Goal: Task Accomplishment & Management: Use online tool/utility

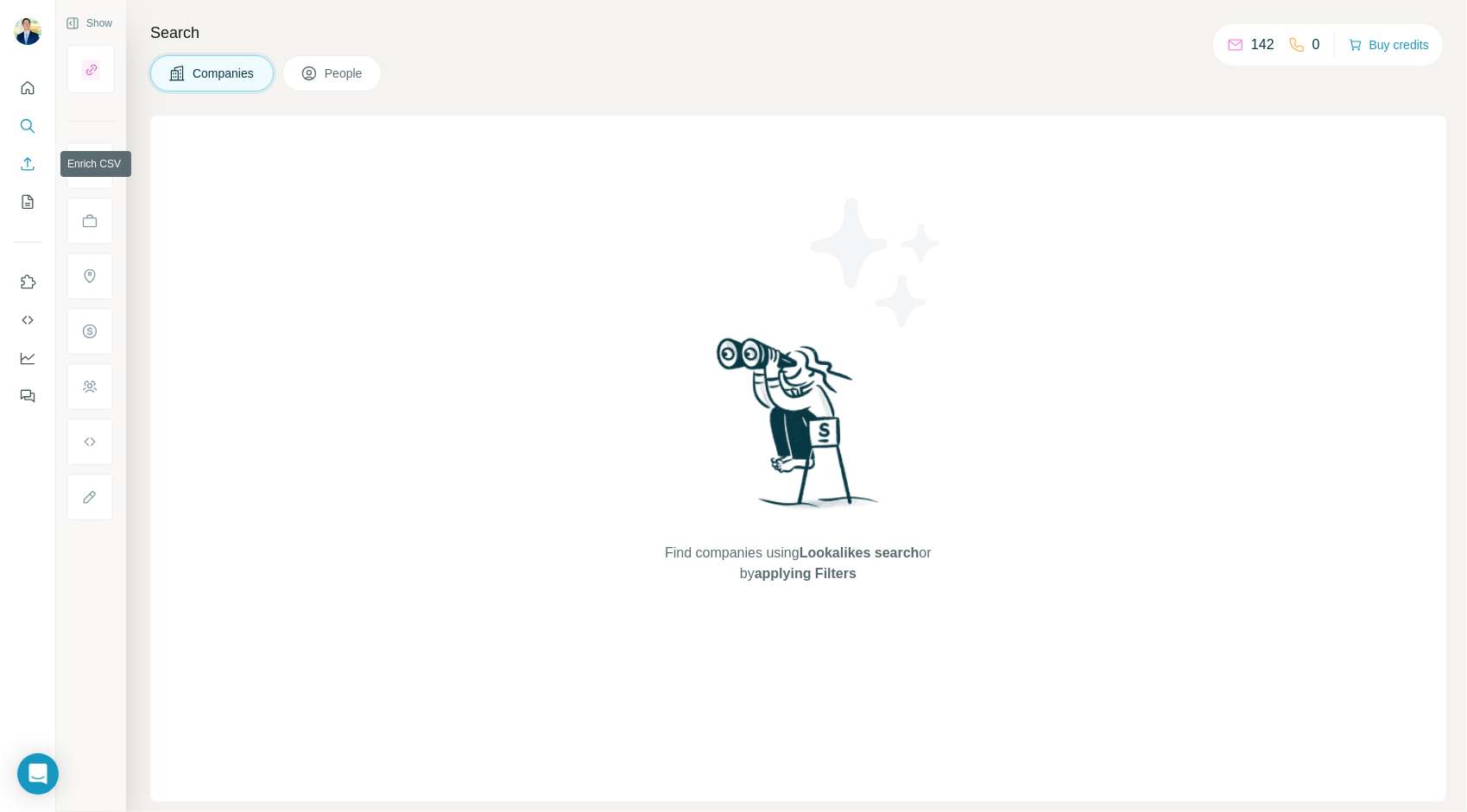
click at [35, 155] on button "Enrich CSV" at bounding box center [28, 164] width 28 height 31
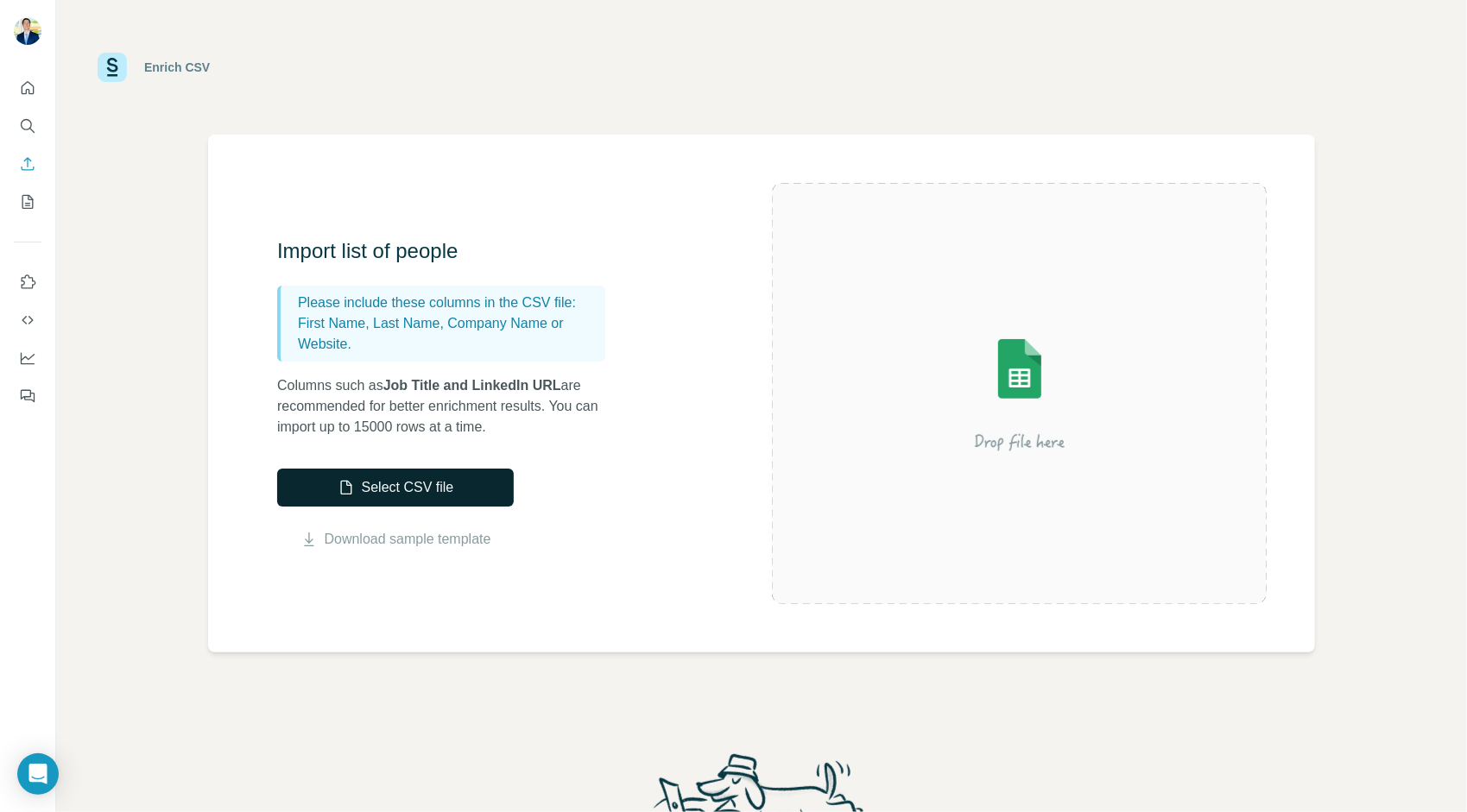
drag, startPoint x: 476, startPoint y: 509, endPoint x: 473, endPoint y: 498, distance: 11.4
click at [476, 509] on div "Select CSV file Download sample template" at bounding box center [395, 509] width 237 height 81
click at [483, 482] on button "Select CSV file" at bounding box center [395, 487] width 237 height 38
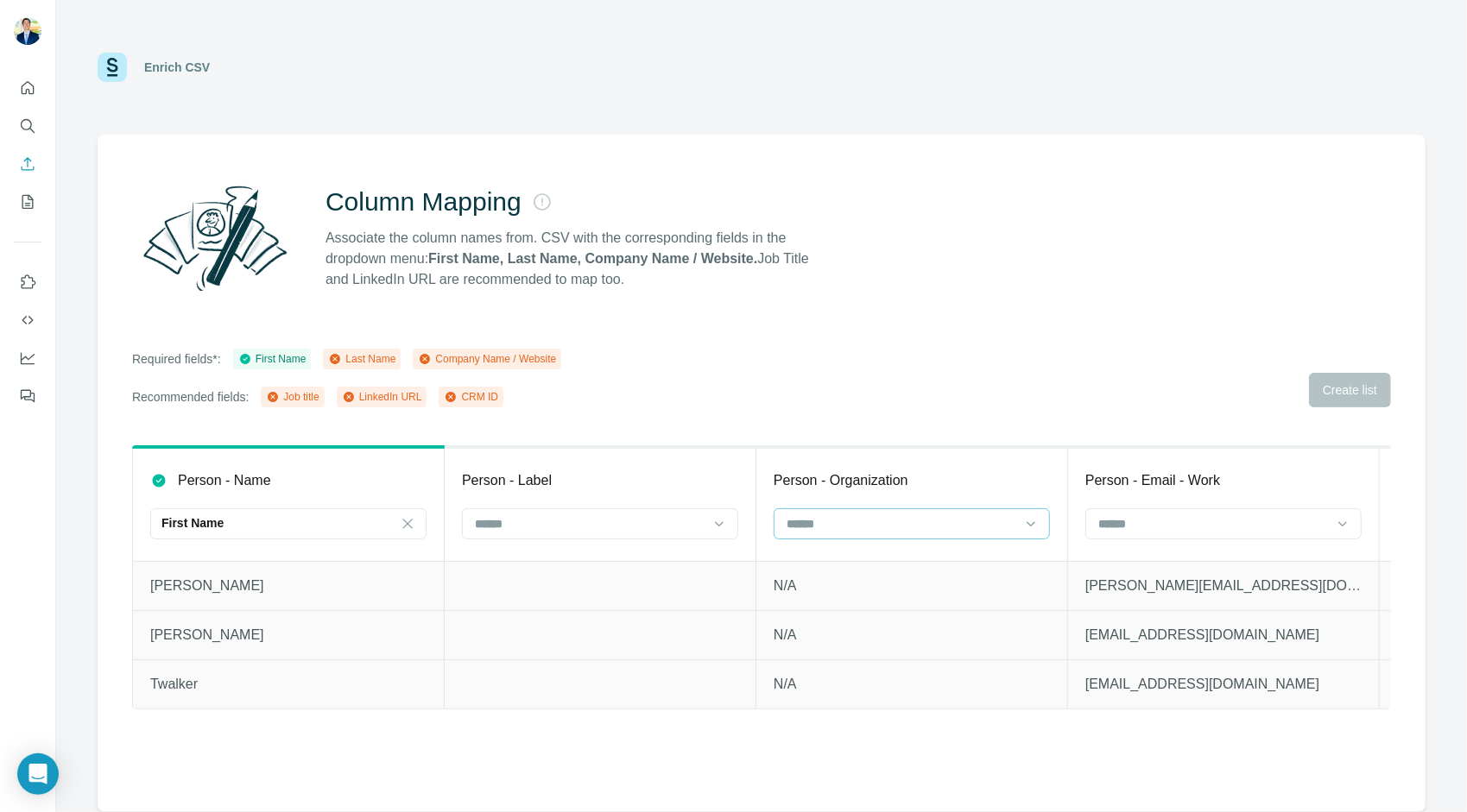
click at [865, 524] on input at bounding box center [901, 524] width 233 height 19
click at [902, 593] on div "Company Name" at bounding box center [911, 594] width 247 height 17
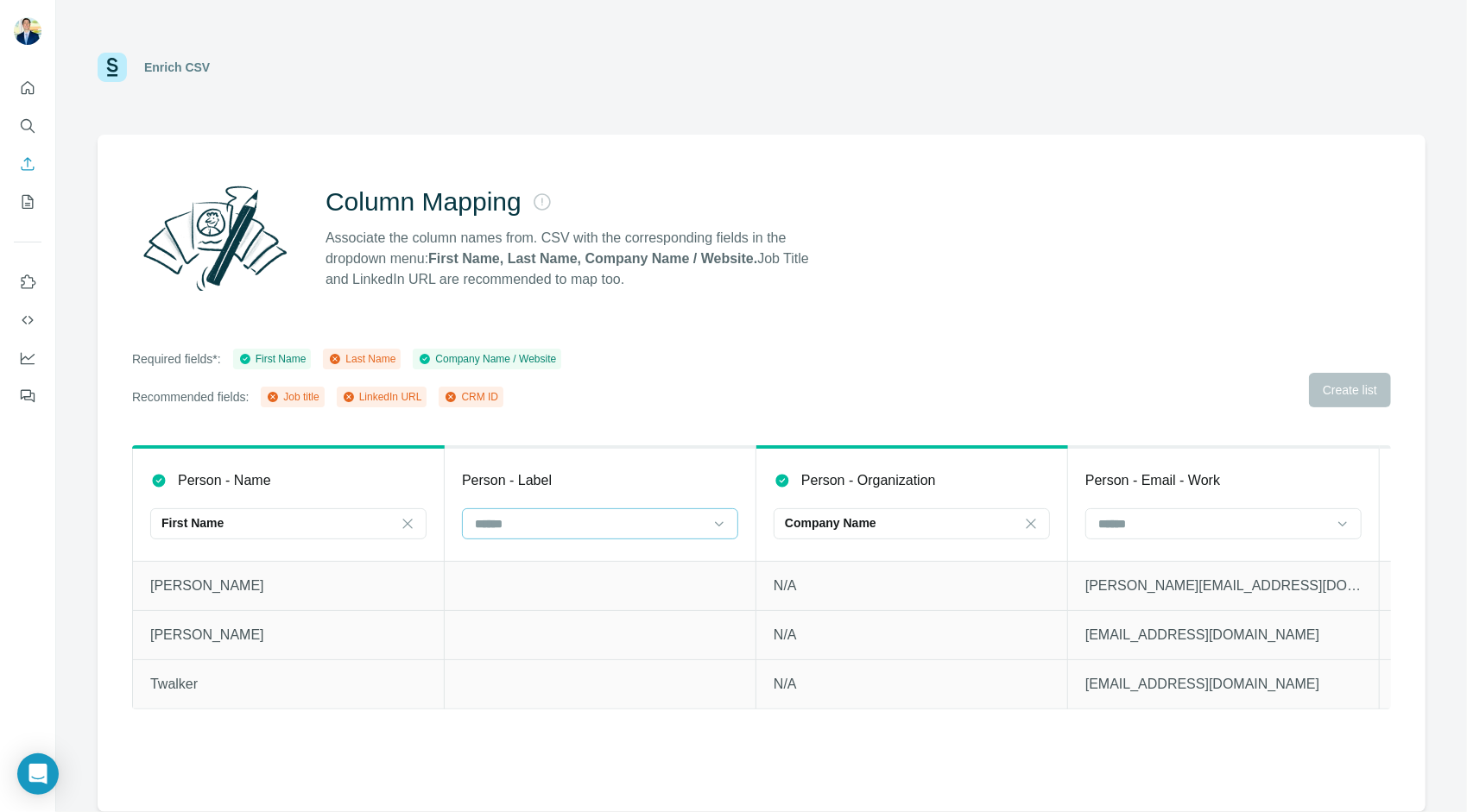
click at [569, 522] on input at bounding box center [589, 524] width 233 height 19
click at [567, 552] on div "Last Name" at bounding box center [599, 563] width 268 height 31
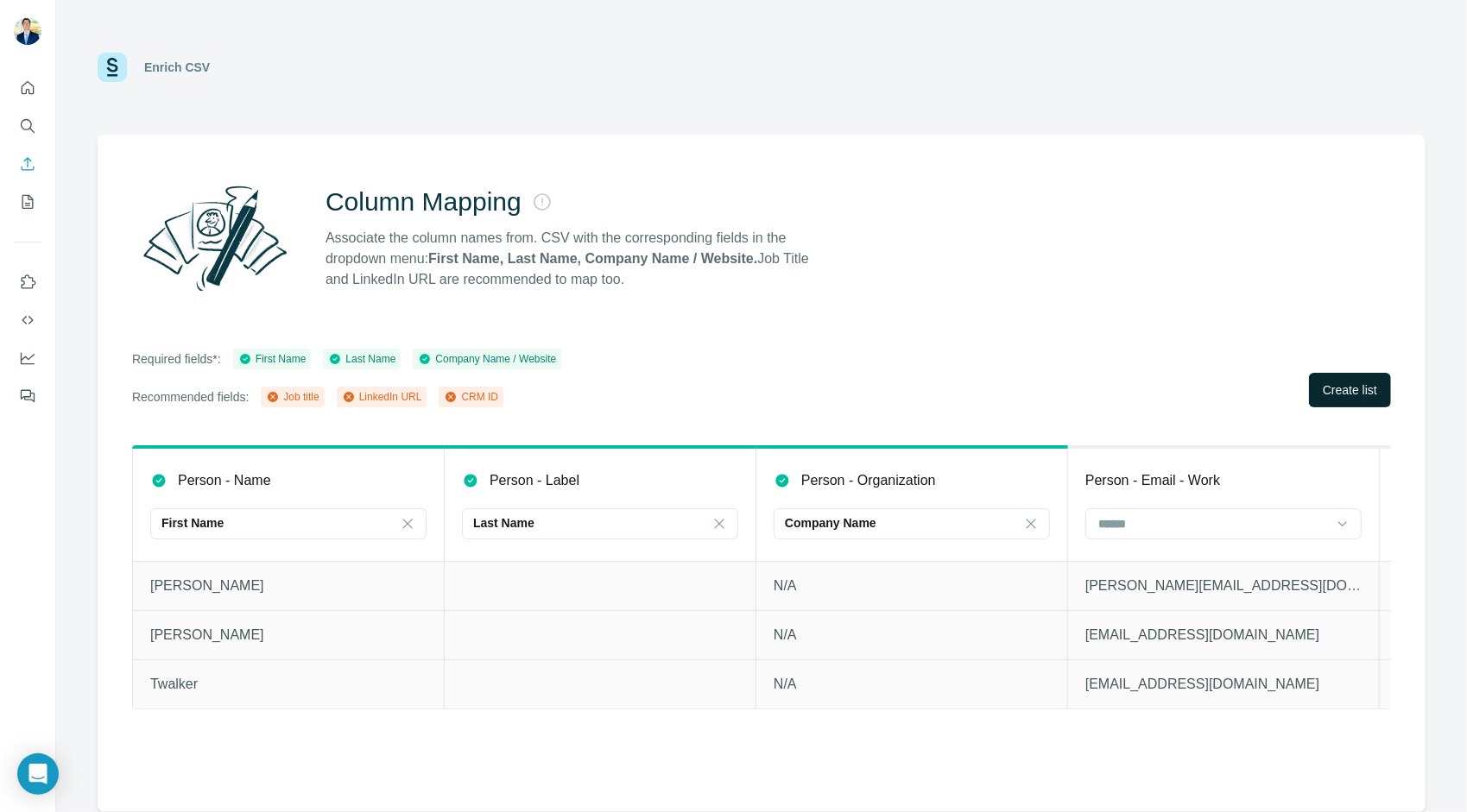
click at [1326, 386] on span "Create list" at bounding box center [1350, 391] width 54 height 17
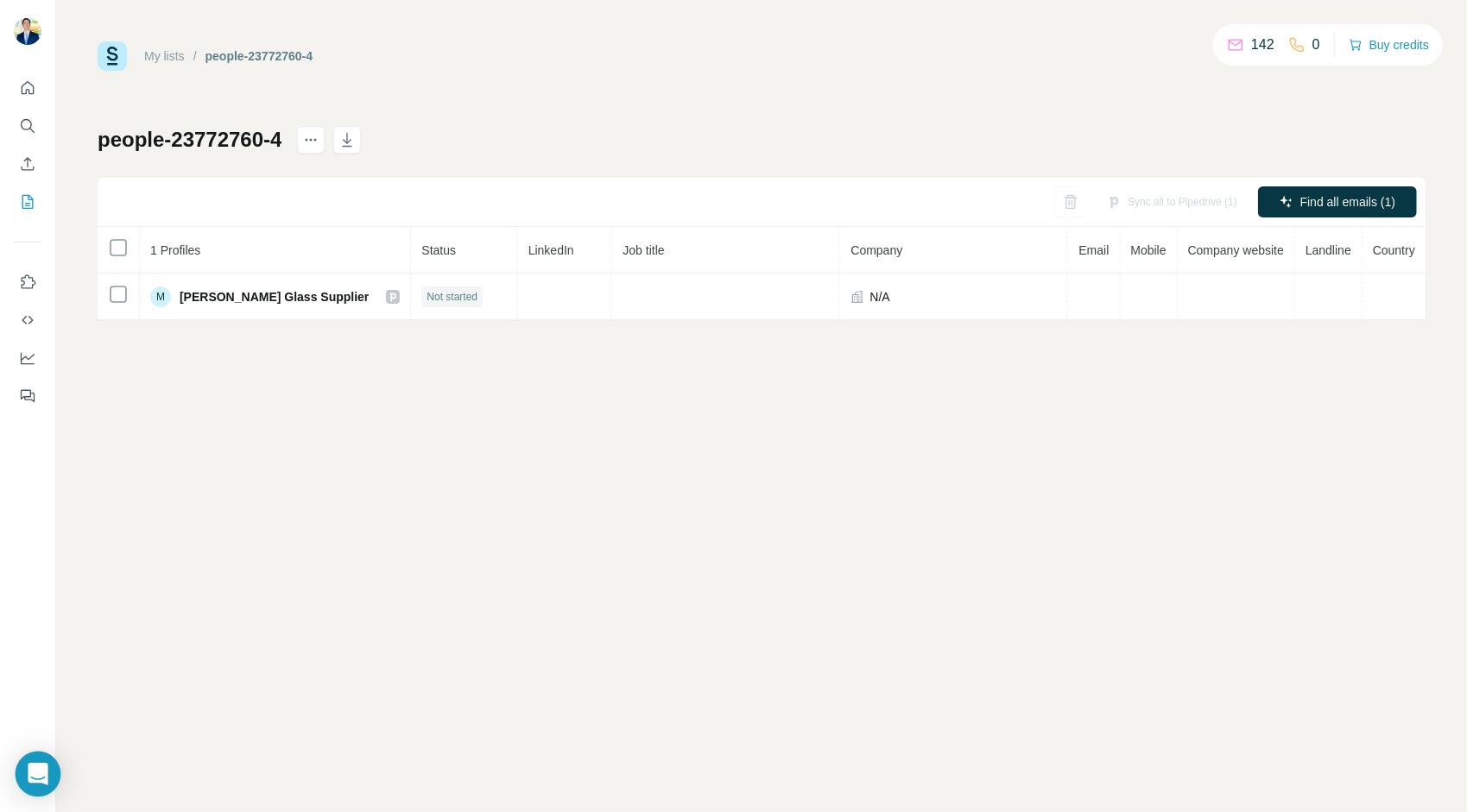
click at [36, 774] on icon "Open Intercom Messenger" at bounding box center [38, 774] width 20 height 23
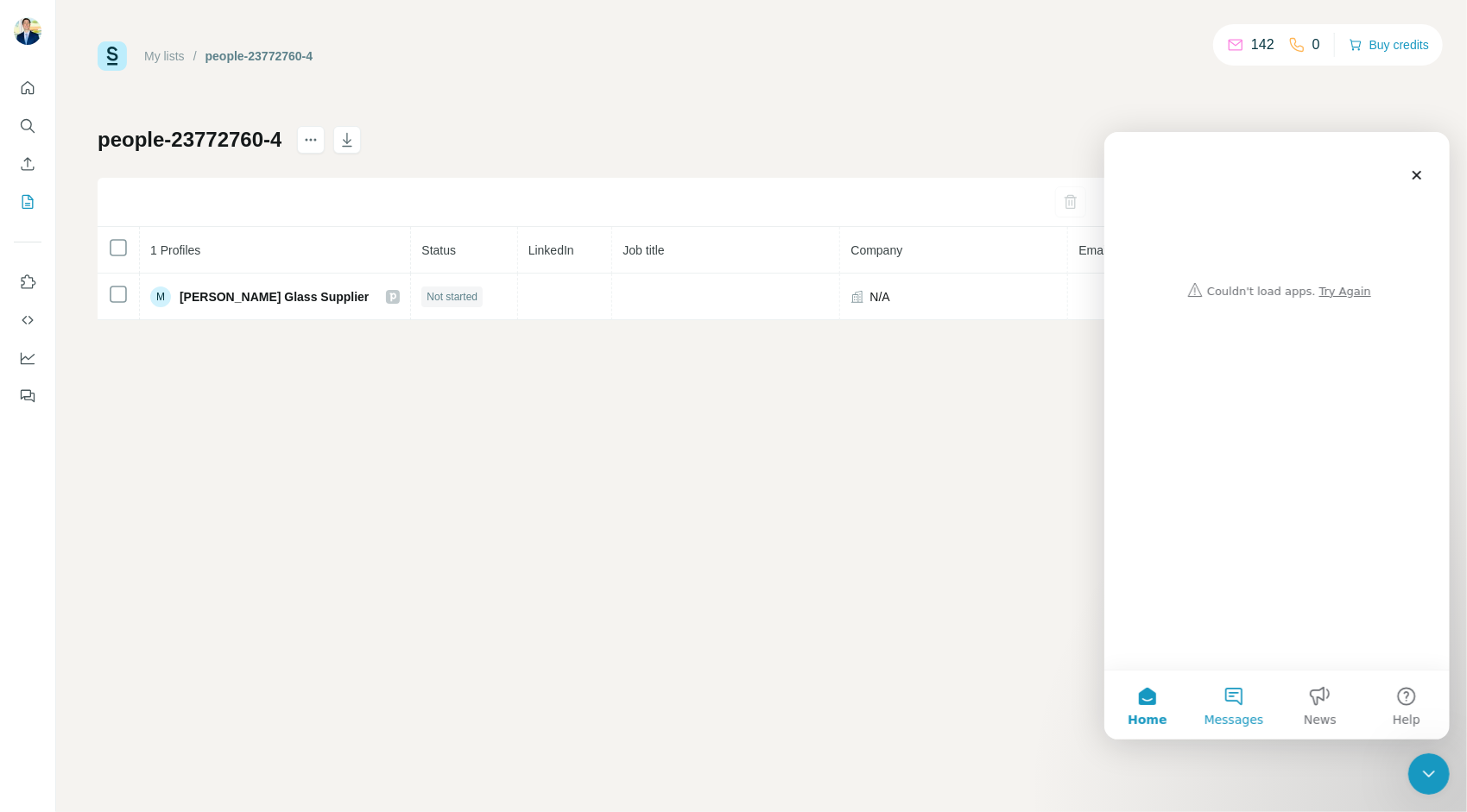
click at [1227, 715] on span "Messages" at bounding box center [1234, 719] width 59 height 12
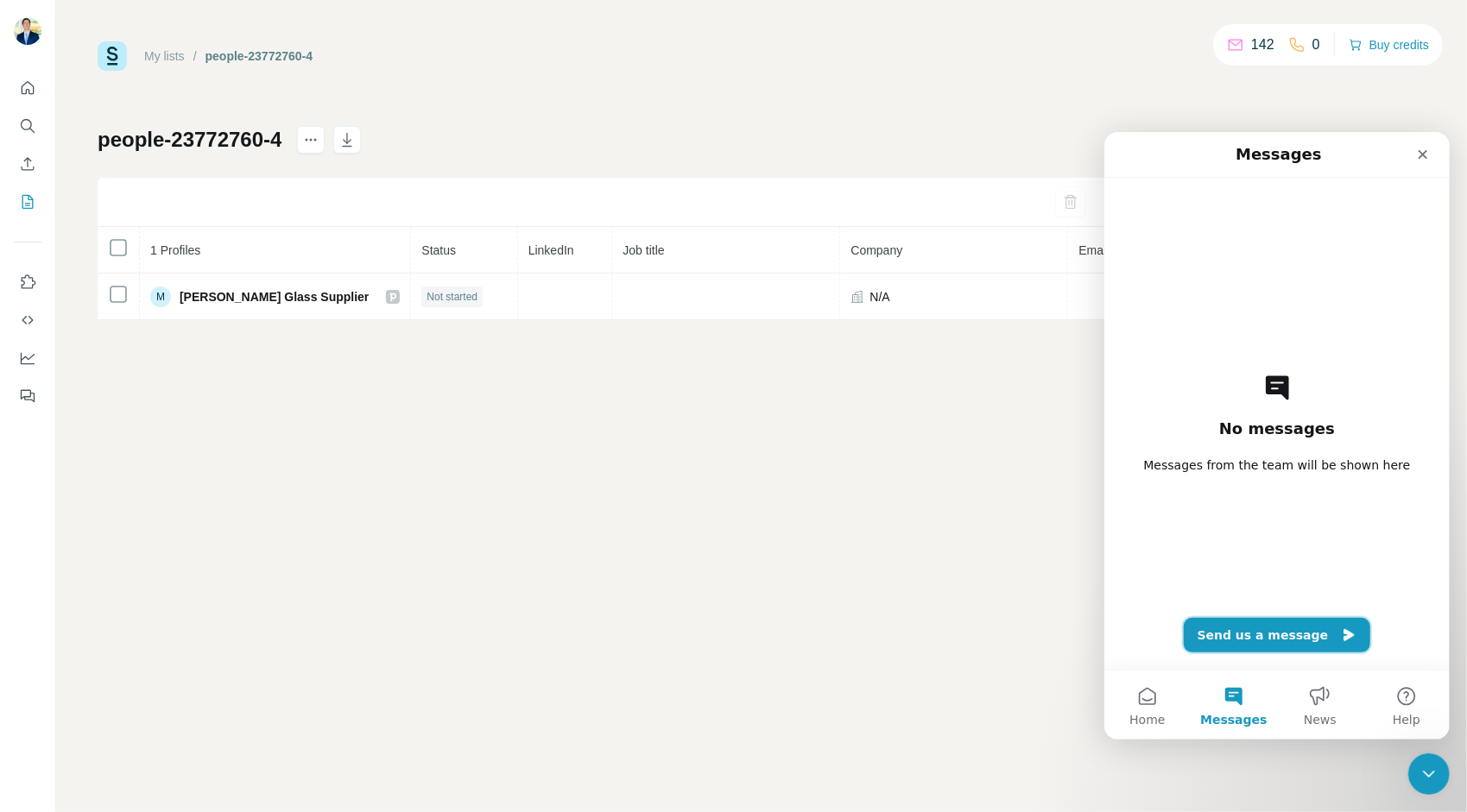
click at [1300, 642] on button "Send us a message" at bounding box center [1276, 635] width 187 height 35
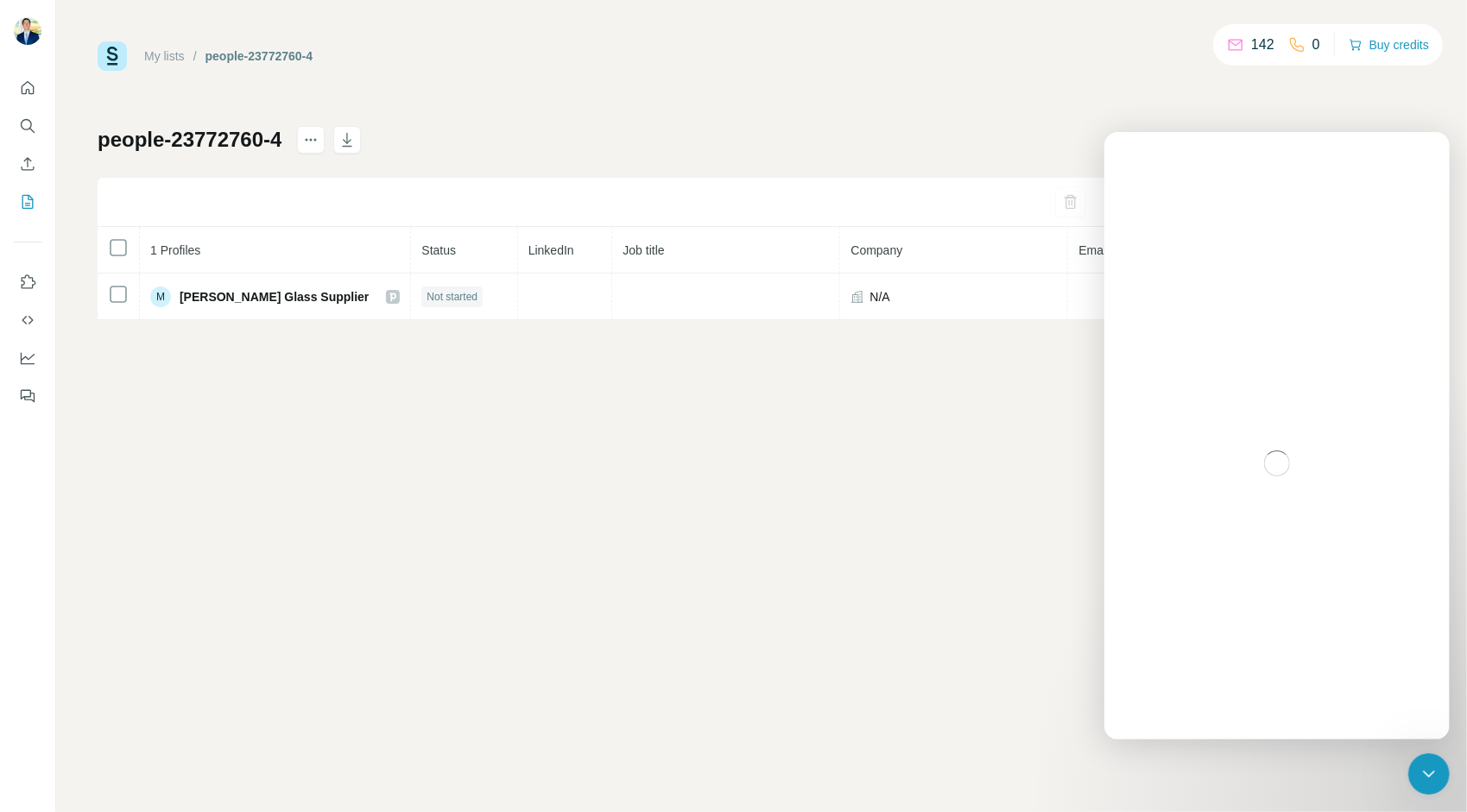
click at [1238, 427] on div "Intercom messenger" at bounding box center [1276, 462] width 345 height 552
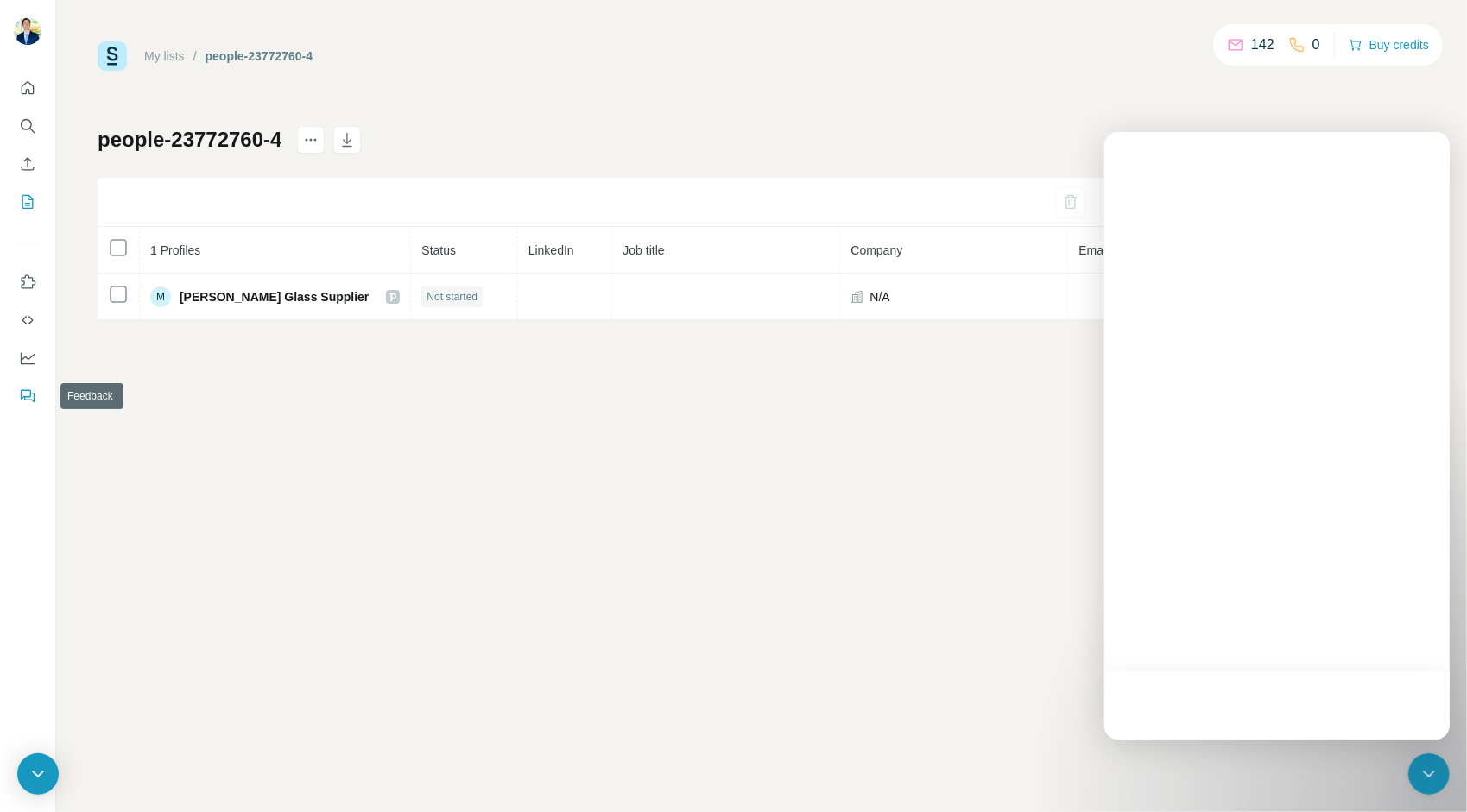
click at [21, 387] on icon "Feedback" at bounding box center [28, 396] width 17 height 17
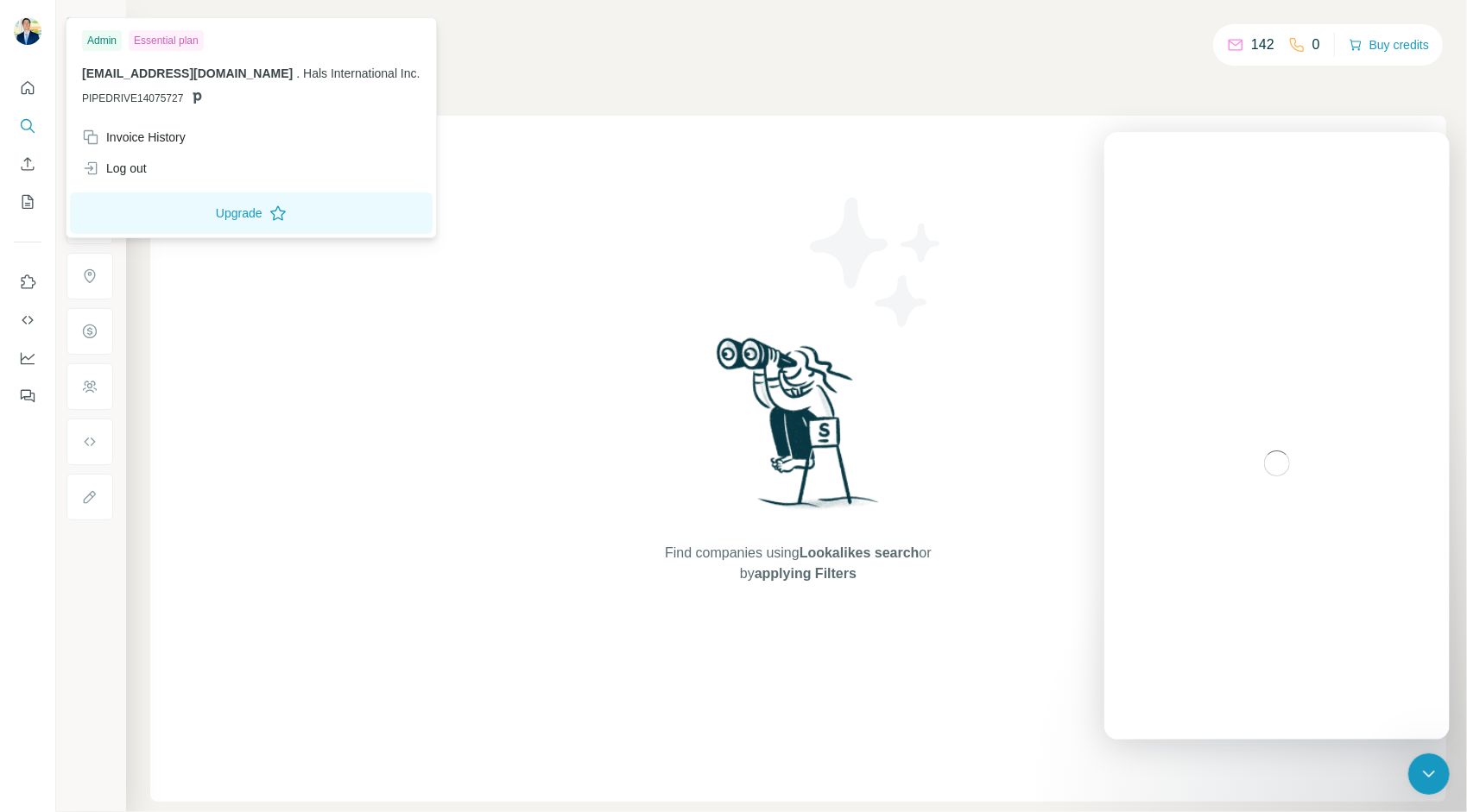
click at [32, 28] on img at bounding box center [28, 31] width 28 height 28
click at [24, 392] on icon "Feedback" at bounding box center [28, 396] width 17 height 17
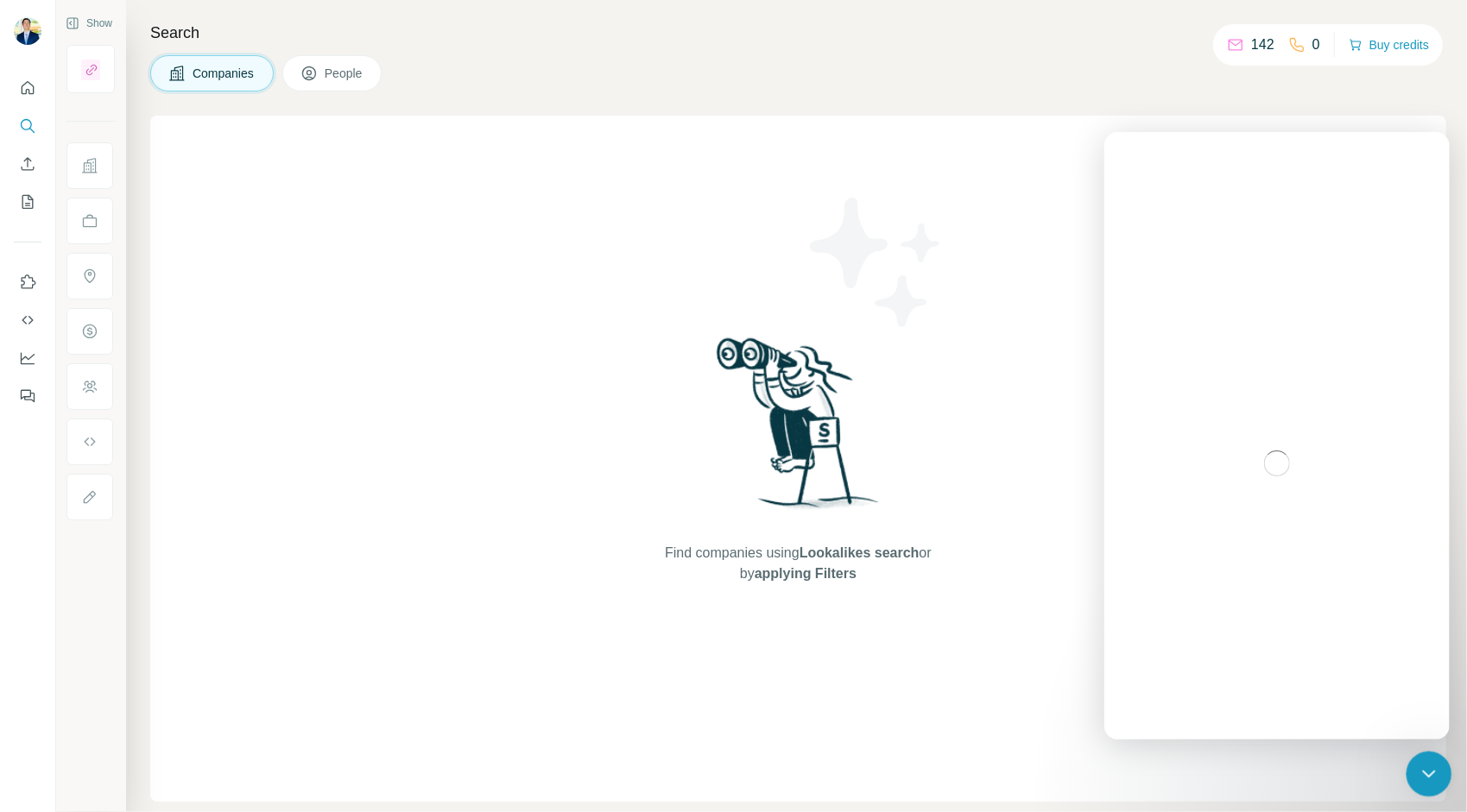
click at [1422, 759] on div "Close Intercom Messenger" at bounding box center [1426, 771] width 41 height 41
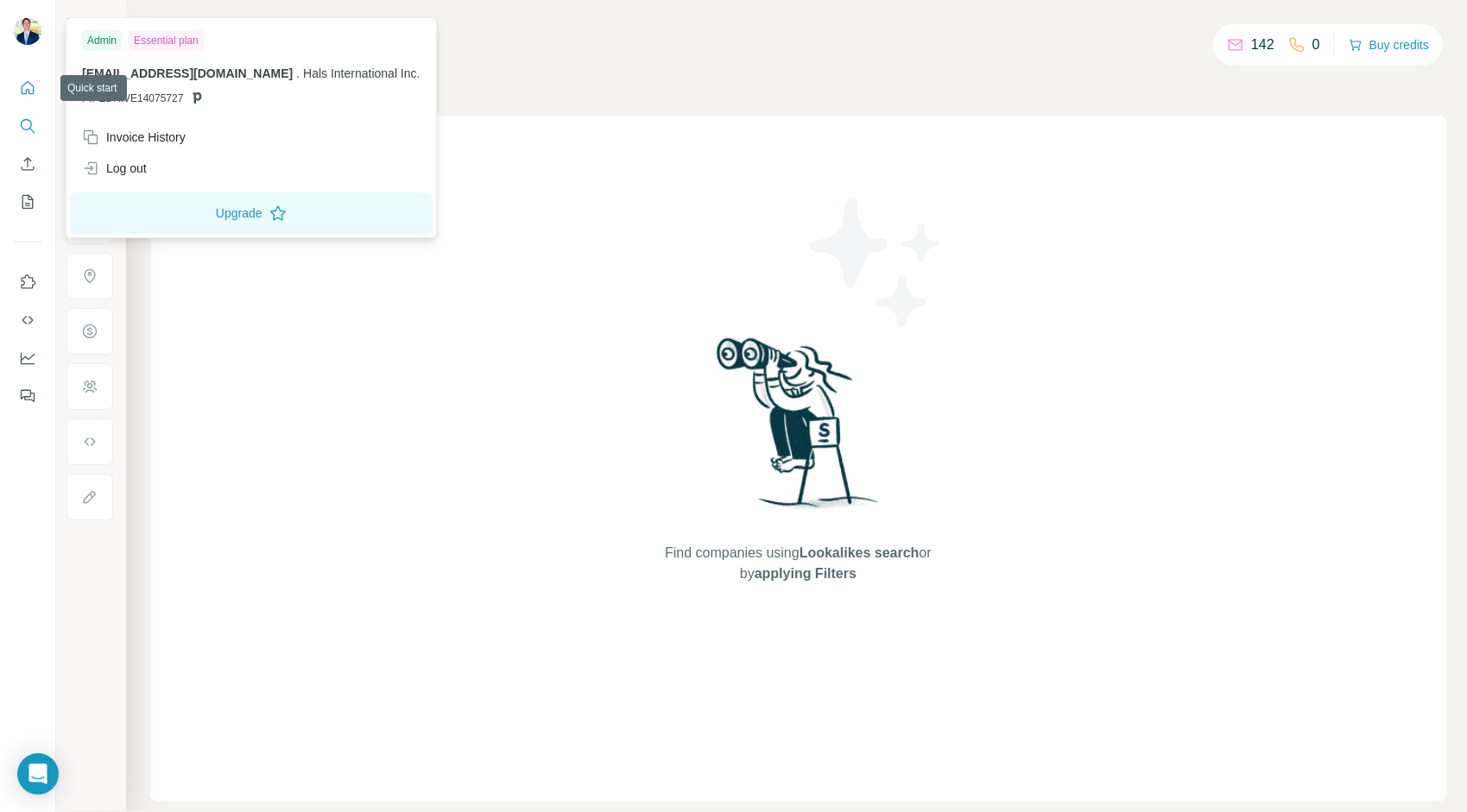
click at [21, 81] on icon "Quick start" at bounding box center [28, 88] width 17 height 17
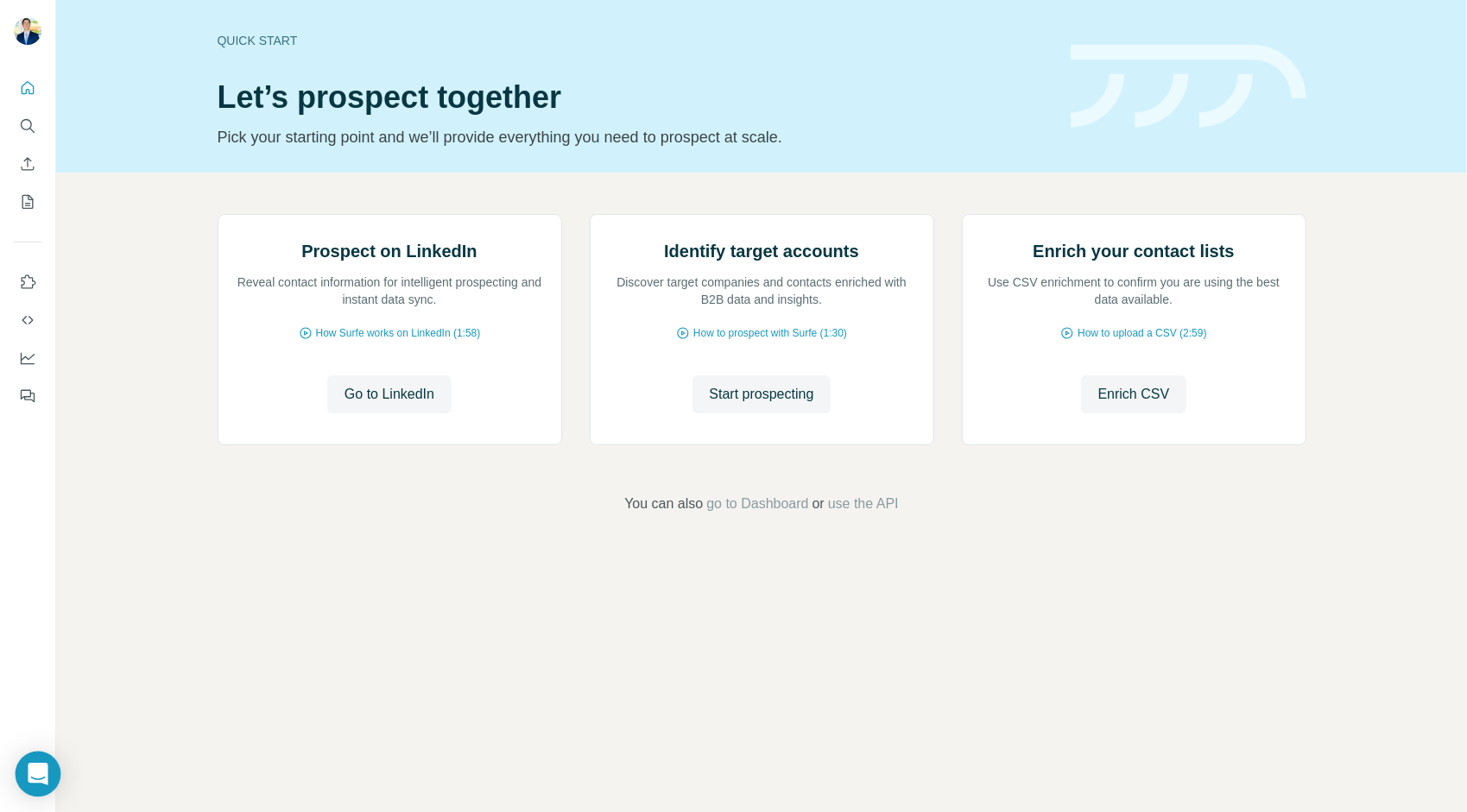
click at [24, 770] on div "Open Intercom Messenger" at bounding box center [38, 774] width 45 height 45
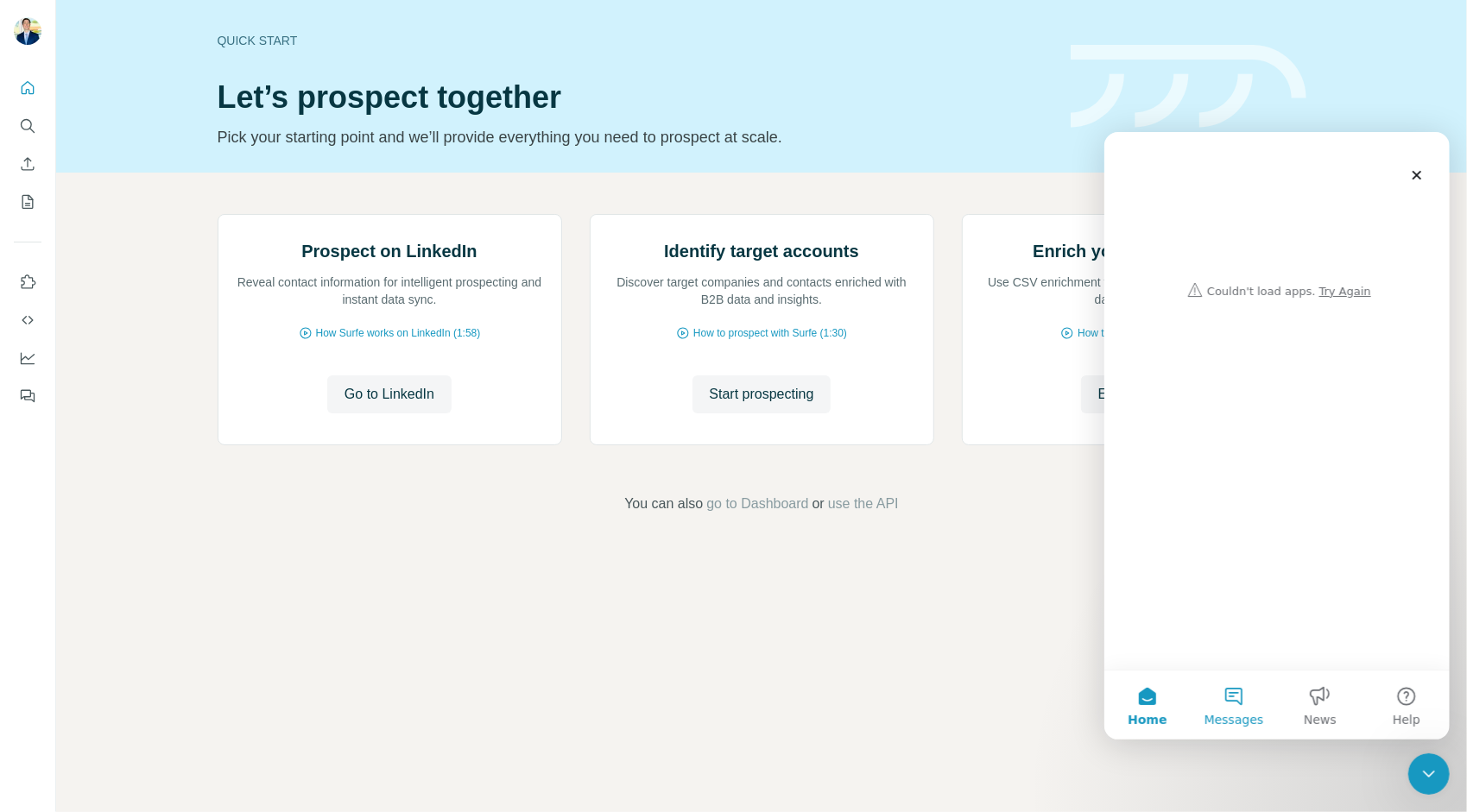
click at [1259, 706] on button "Messages" at bounding box center [1233, 704] width 87 height 69
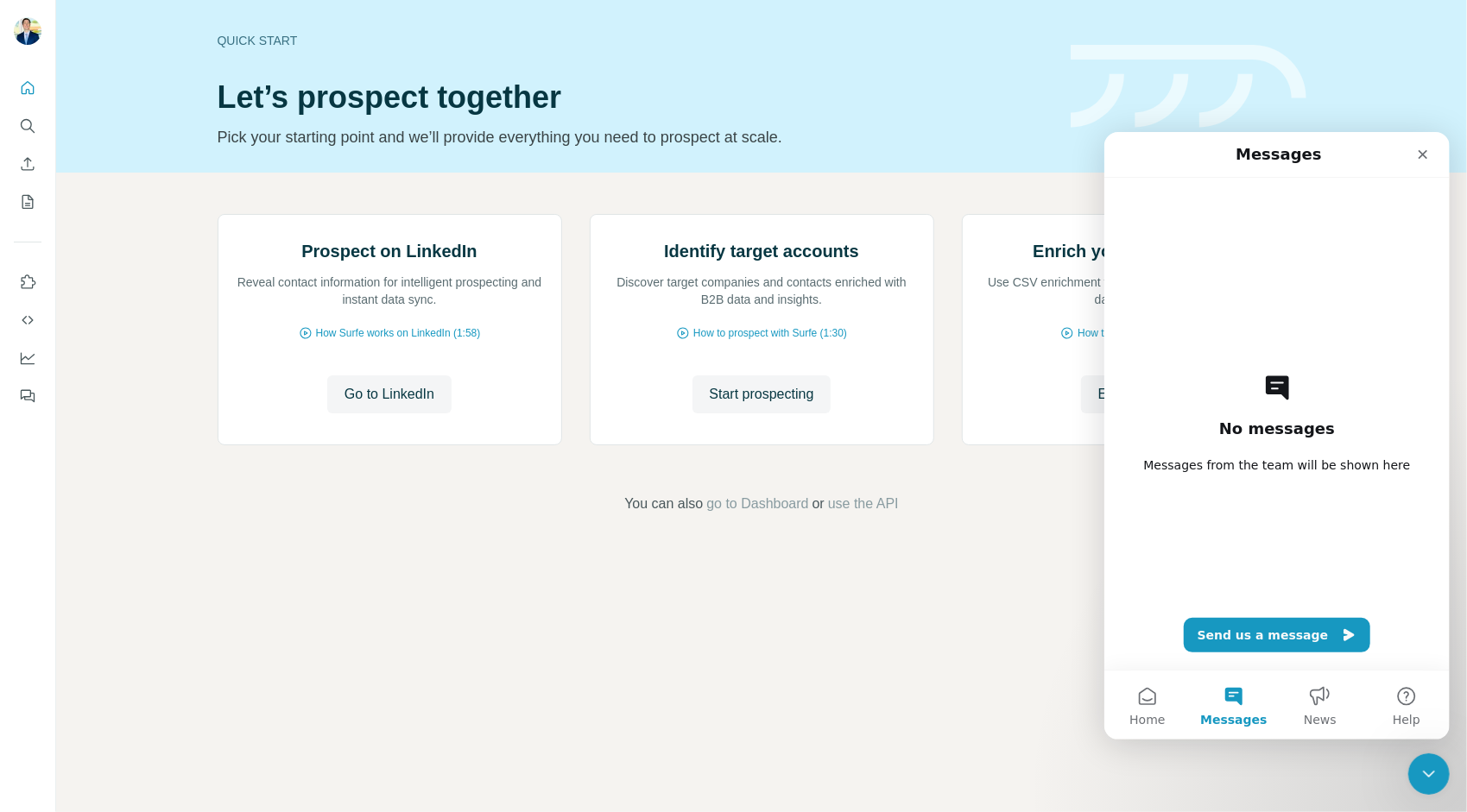
click at [1264, 662] on div "No messages Messages from the team will be shown here Send us a message" at bounding box center [1276, 422] width 285 height 492
click at [1264, 644] on button "Send us a message" at bounding box center [1276, 635] width 187 height 35
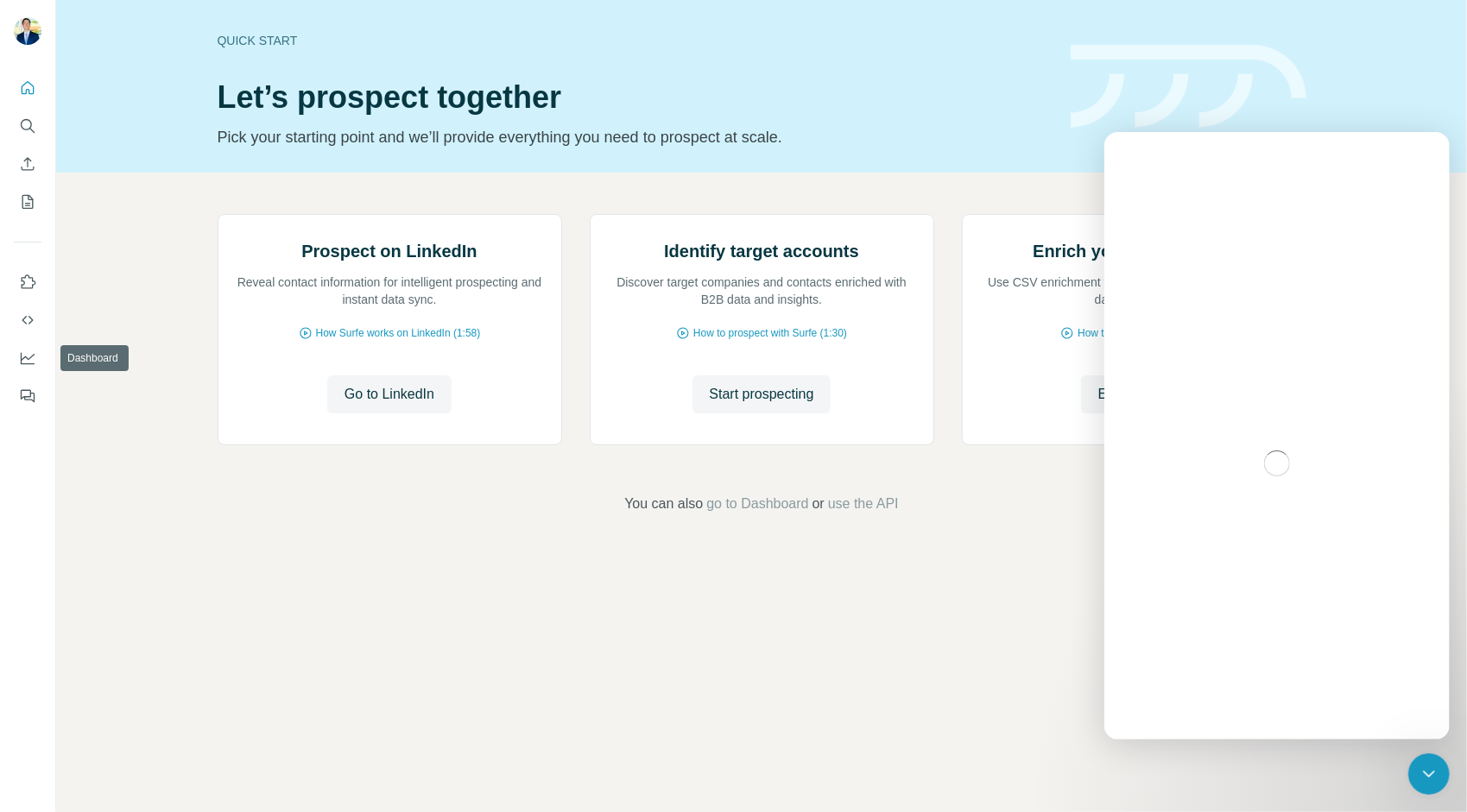
click at [30, 378] on nav at bounding box center [28, 339] width 28 height 145
click at [30, 371] on button "Dashboard" at bounding box center [28, 358] width 28 height 31
